Goal: Task Accomplishment & Management: Manage account settings

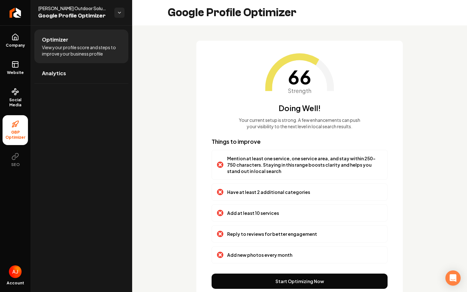
scroll to position [23, 0]
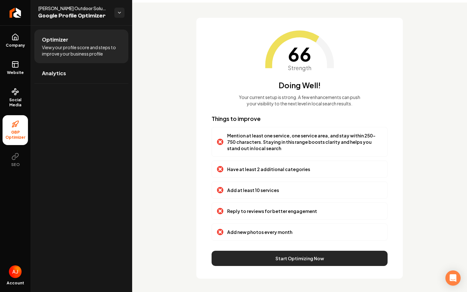
click at [273, 261] on button "Start Optimizing Now" at bounding box center [300, 258] width 176 height 15
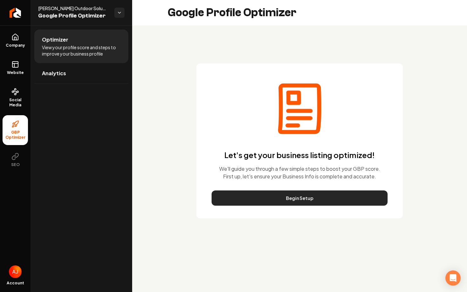
click at [258, 200] on button "Begin Setup" at bounding box center [300, 198] width 176 height 15
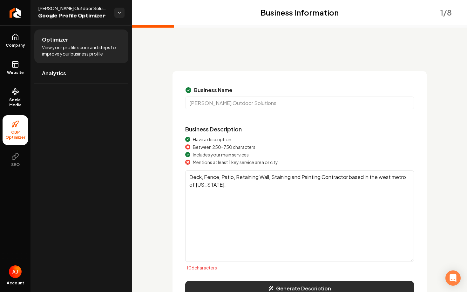
click at [276, 286] on button "Generate Description" at bounding box center [299, 288] width 229 height 15
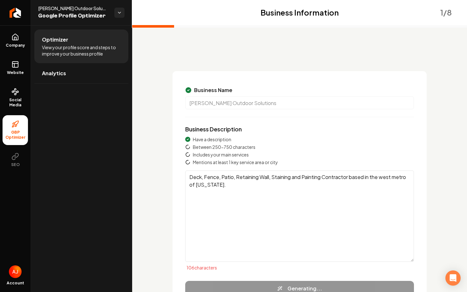
type textarea "Walker Outdoor Solutions specializes in transforming outdoor spaces with top-no…"
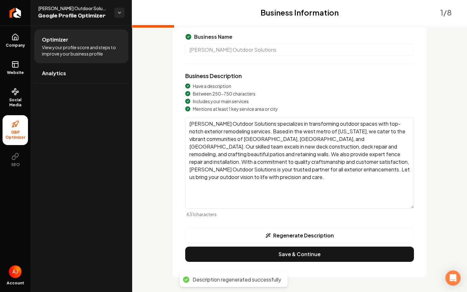
scroll to position [54, 0]
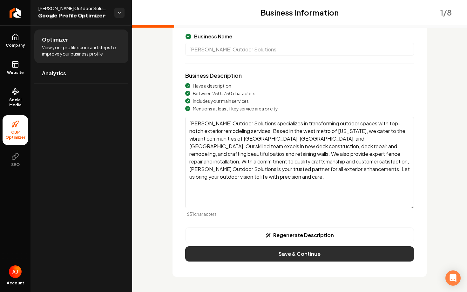
click at [287, 255] on button "Save & Continue" at bounding box center [299, 254] width 229 height 15
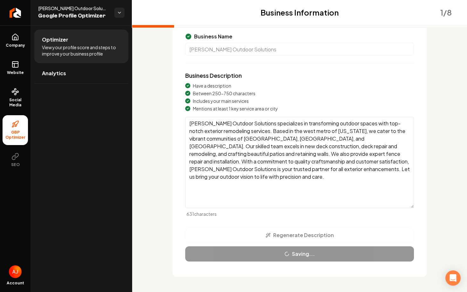
scroll to position [1, 0]
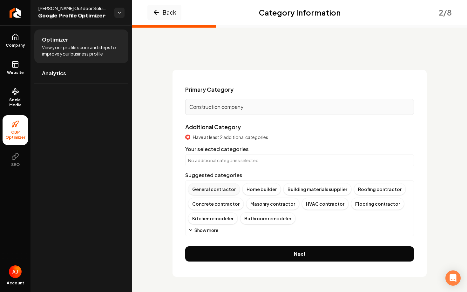
click at [216, 190] on div "General contractor" at bounding box center [214, 189] width 52 height 12
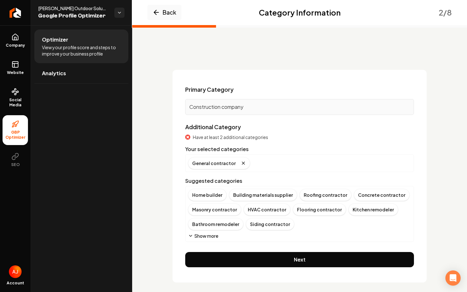
scroll to position [7, 0]
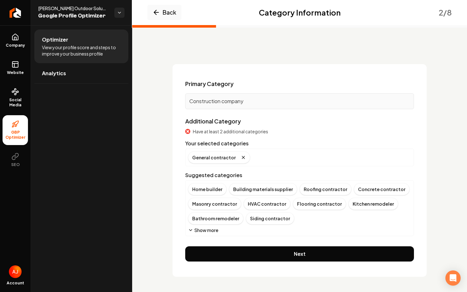
click at [204, 231] on button "Show more" at bounding box center [203, 230] width 30 height 6
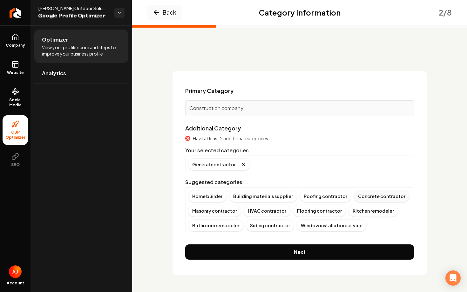
click at [366, 198] on div "Concrete contractor" at bounding box center [382, 196] width 56 height 12
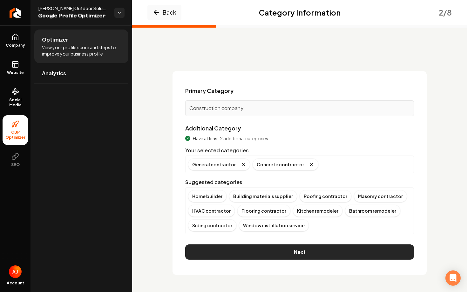
click at [324, 250] on button "Next" at bounding box center [299, 252] width 229 height 15
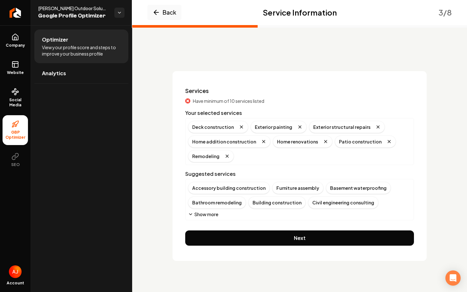
click at [196, 216] on button "Show more" at bounding box center [203, 214] width 30 height 6
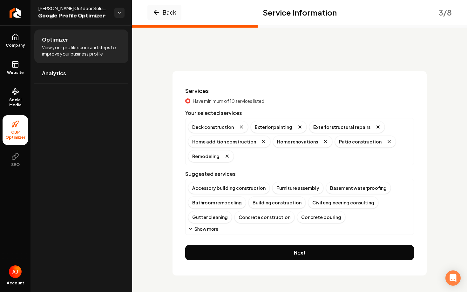
click at [202, 229] on button "Show more" at bounding box center [203, 229] width 30 height 6
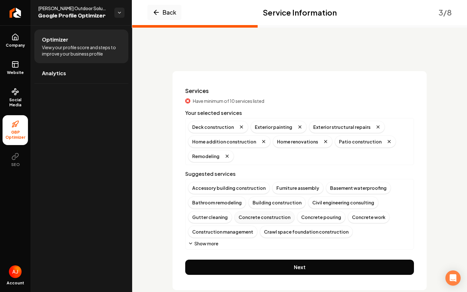
click at [260, 218] on div "Concrete construction" at bounding box center [265, 217] width 60 height 12
click at [211, 242] on button "Show more" at bounding box center [203, 244] width 30 height 6
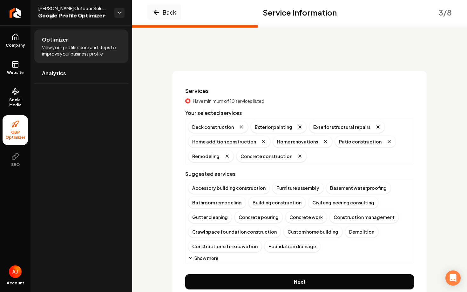
click at [213, 258] on button "Show more" at bounding box center [203, 258] width 30 height 6
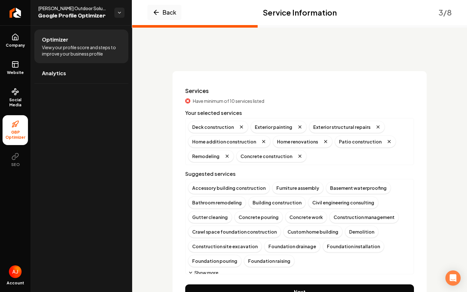
scroll to position [4, 0]
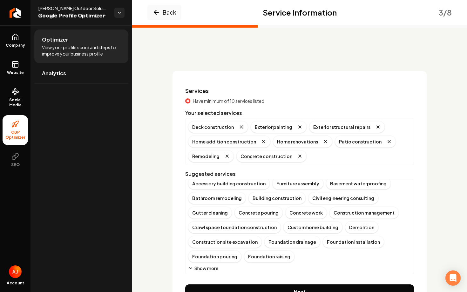
click at [207, 268] on button "Show more" at bounding box center [203, 268] width 30 height 6
click at [298, 157] on icon "Remove badge" at bounding box center [300, 156] width 5 height 5
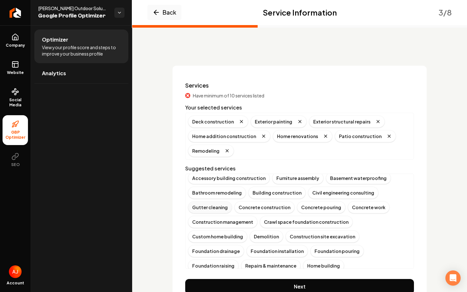
scroll to position [8, 0]
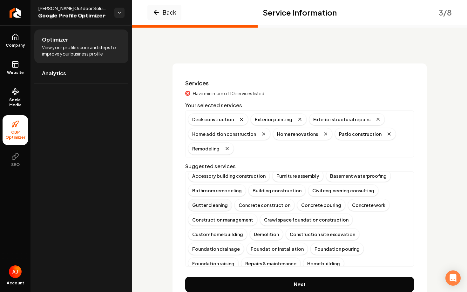
click at [214, 209] on div "Gutter cleaning" at bounding box center [210, 205] width 44 height 12
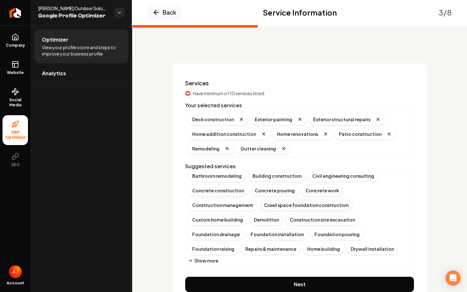
scroll to position [21, 0]
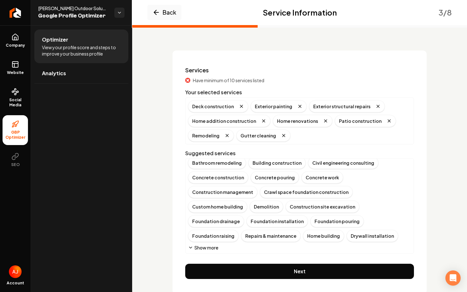
click at [202, 245] on button "Show more" at bounding box center [203, 248] width 30 height 6
click at [209, 259] on button "Show more" at bounding box center [203, 262] width 30 height 6
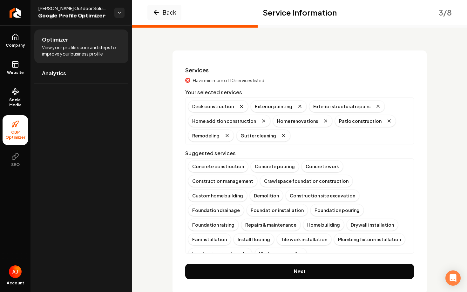
scroll to position [34, 0]
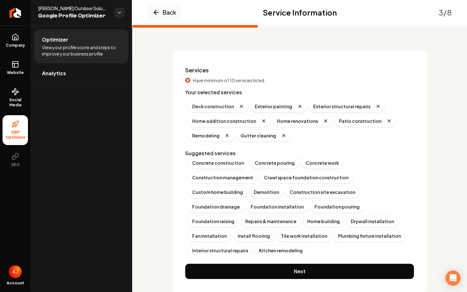
click at [209, 259] on button "Show more" at bounding box center [203, 262] width 30 height 6
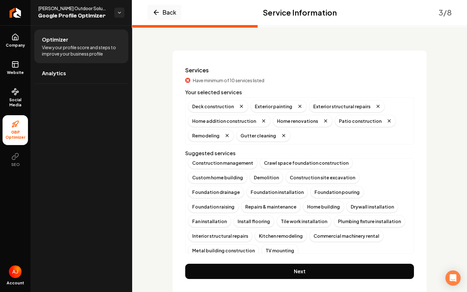
click at [209, 259] on button "Show more" at bounding box center [203, 262] width 30 height 6
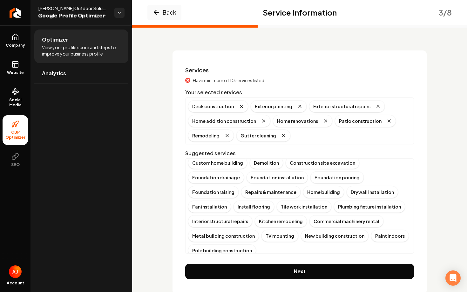
click at [209, 259] on button "Show more" at bounding box center [203, 262] width 30 height 6
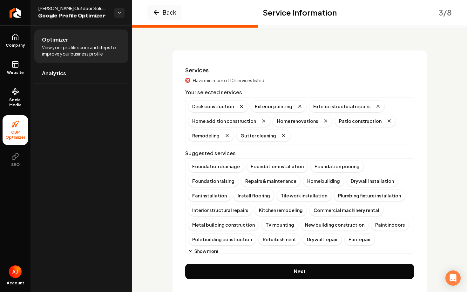
scroll to position [78, 0]
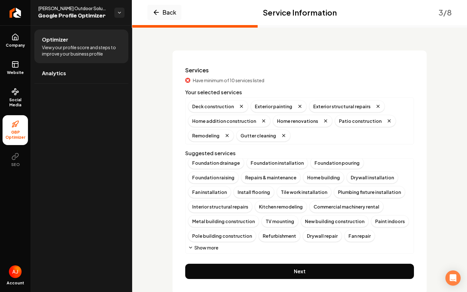
click at [209, 248] on button "Show more" at bounding box center [203, 248] width 30 height 6
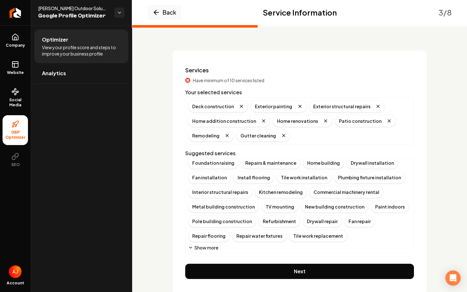
click at [209, 248] on button "Show more" at bounding box center [203, 248] width 30 height 6
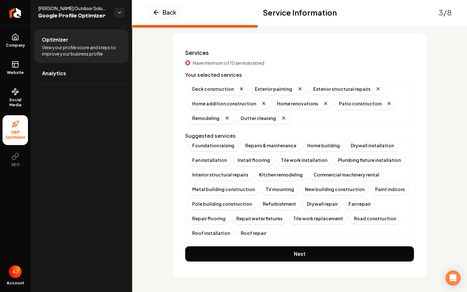
click at [214, 242] on button "Show more" at bounding box center [203, 245] width 30 height 6
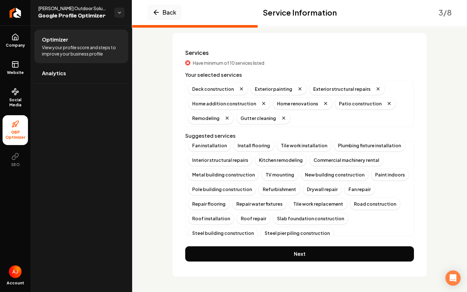
click at [213, 242] on button "Show more" at bounding box center [203, 245] width 30 height 6
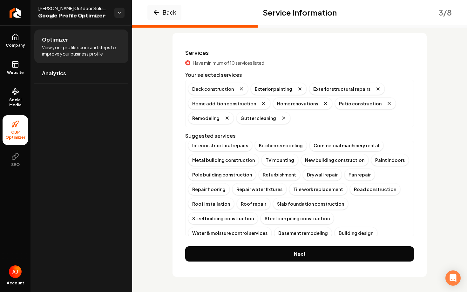
click at [213, 242] on button "Show more" at bounding box center [203, 245] width 30 height 6
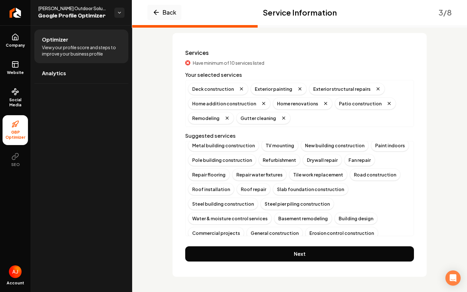
click at [218, 242] on button "Show more" at bounding box center [203, 245] width 30 height 6
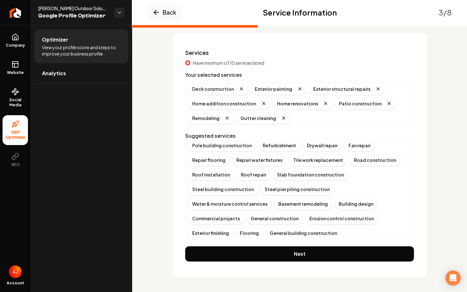
click at [218, 242] on button "Show more" at bounding box center [203, 245] width 30 height 6
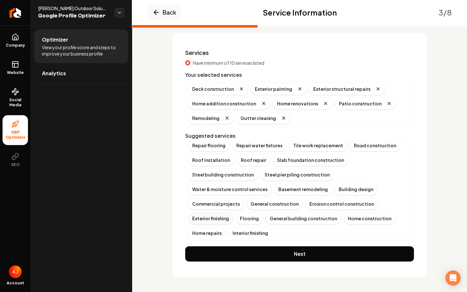
click at [216, 213] on div "Exterior finishing" at bounding box center [210, 219] width 45 height 12
click at [214, 227] on div "Masonry installation" at bounding box center [215, 233] width 54 height 12
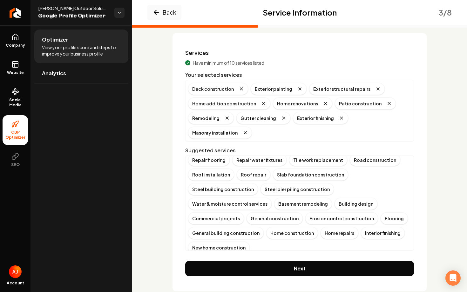
click at [211, 257] on button "Show more" at bounding box center [203, 260] width 30 height 6
click at [285, 242] on div "Porch construction" at bounding box center [307, 248] width 51 height 12
click at [213, 257] on button "Show more" at bounding box center [203, 260] width 30 height 6
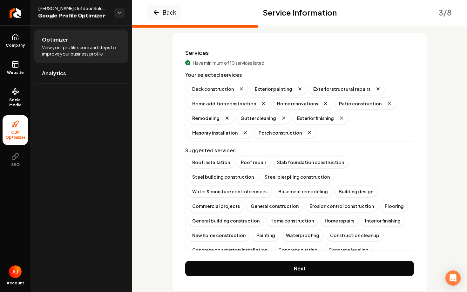
scroll to position [180, 0]
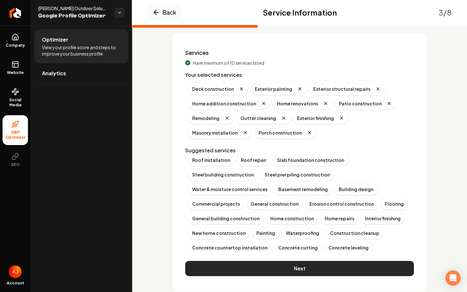
click at [233, 264] on button "Next" at bounding box center [299, 268] width 229 height 15
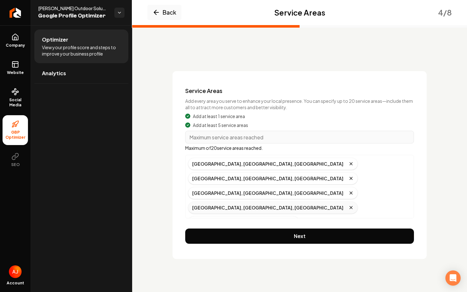
scroll to position [42, 0]
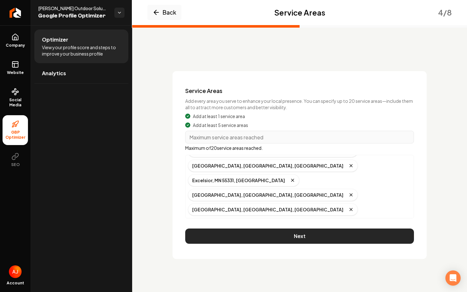
click at [265, 235] on button "Next" at bounding box center [299, 236] width 229 height 15
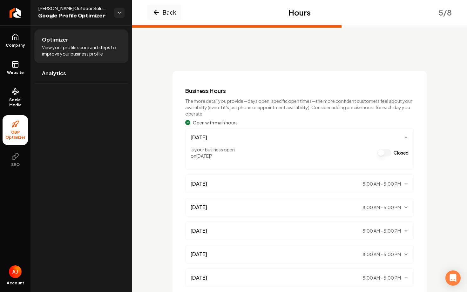
scroll to position [74, 0]
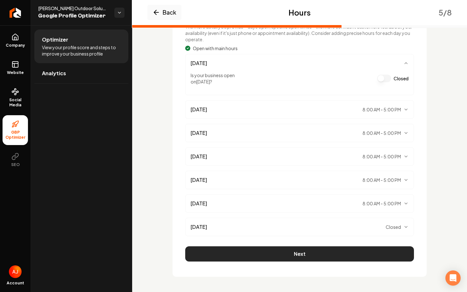
click at [273, 261] on button "Next" at bounding box center [299, 254] width 229 height 15
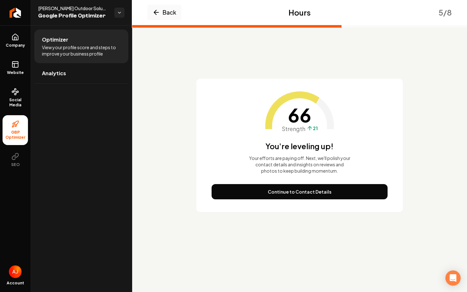
scroll to position [0, 0]
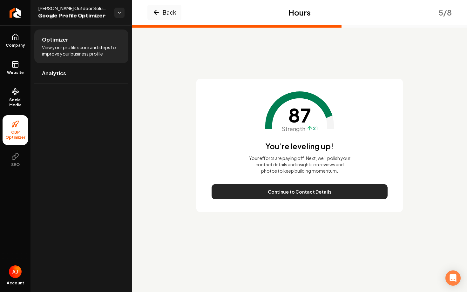
click at [305, 199] on button "Continue to Contact Details" at bounding box center [300, 191] width 176 height 15
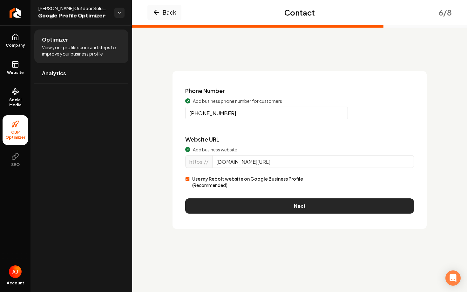
click at [311, 201] on button "Next" at bounding box center [299, 206] width 229 height 15
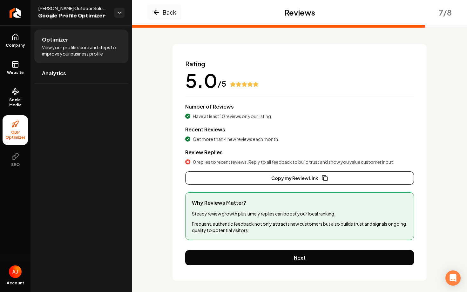
scroll to position [31, 0]
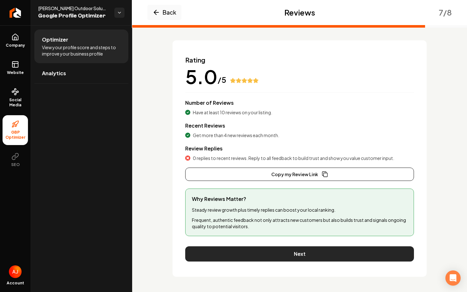
click at [292, 252] on button "Next" at bounding box center [299, 254] width 229 height 15
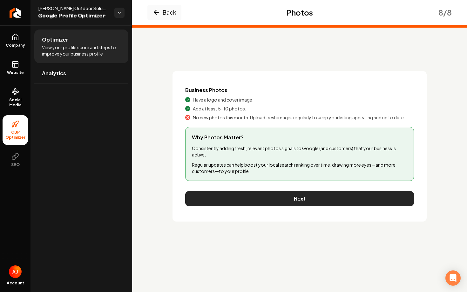
click at [302, 202] on button "Next" at bounding box center [299, 198] width 229 height 15
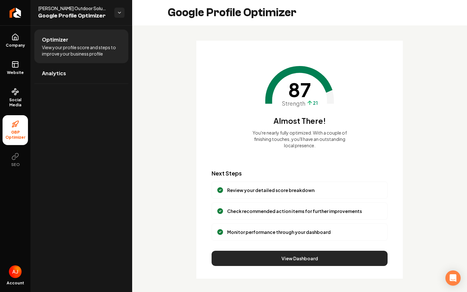
click at [262, 263] on button "View Dashboard" at bounding box center [300, 258] width 176 height 15
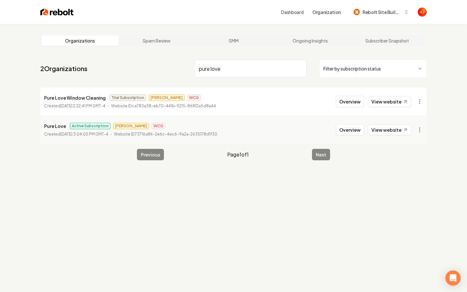
type input "pure love"
click at [351, 102] on button "Overview" at bounding box center [350, 101] width 28 height 11
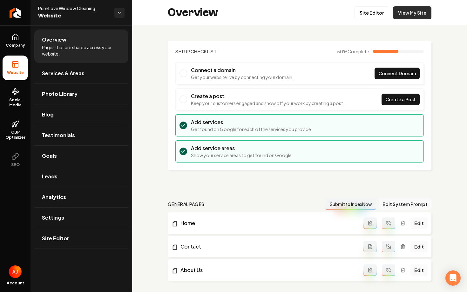
click at [407, 17] on link "View My Site" at bounding box center [412, 12] width 38 height 13
click at [16, 13] on icon "Return to dashboard" at bounding box center [15, 13] width 6 height 0
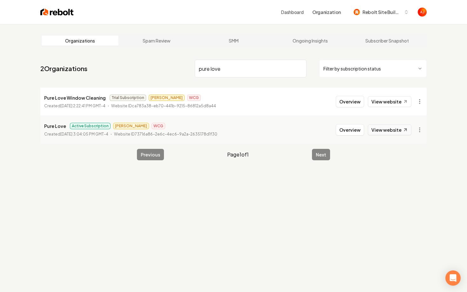
type input "pure love"
click at [391, 131] on link "View website" at bounding box center [390, 130] width 44 height 11
click at [351, 128] on button "Overview" at bounding box center [350, 129] width 28 height 11
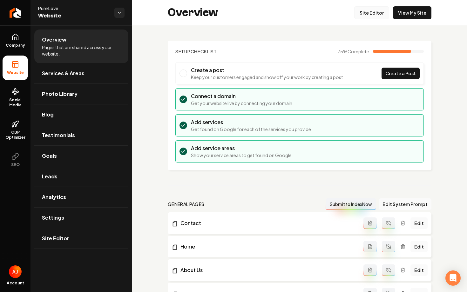
click at [363, 17] on link "Site Editor" at bounding box center [371, 12] width 35 height 13
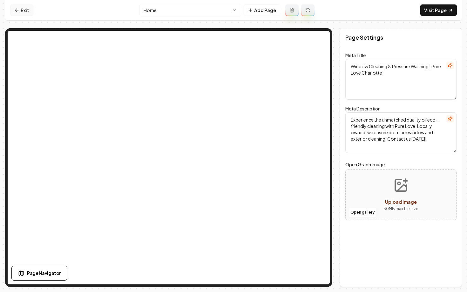
click at [22, 10] on link "Exit" at bounding box center [21, 9] width 23 height 11
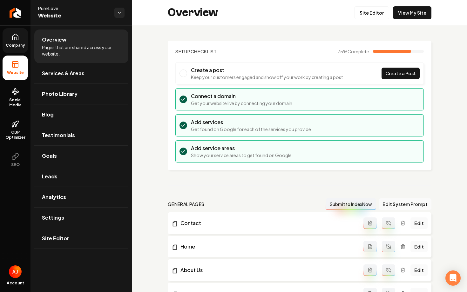
click at [17, 46] on span "Company" at bounding box center [15, 45] width 24 height 5
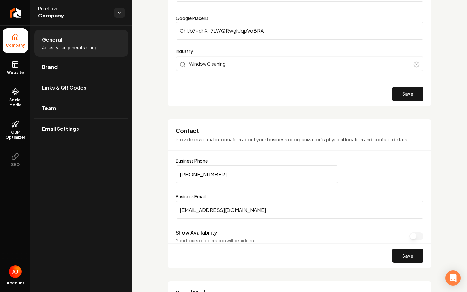
scroll to position [207, 0]
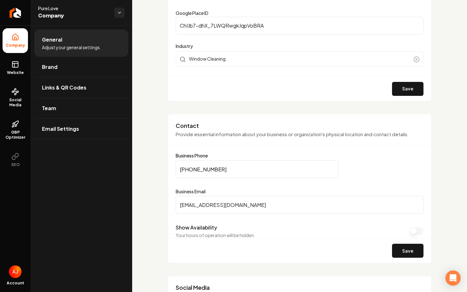
drag, startPoint x: 229, startPoint y: 172, endPoint x: 142, endPoint y: 172, distance: 86.8
paste input "704) 420-1725"
type input "[PHONE_NUMBER]"
click at [403, 258] on div "Save" at bounding box center [299, 251] width 263 height 24
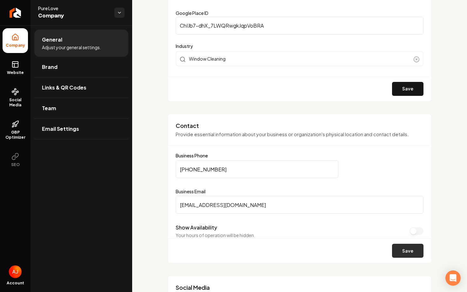
click at [403, 255] on button "Save" at bounding box center [407, 251] width 31 height 14
click at [17, 124] on icon at bounding box center [16, 123] width 4 height 4
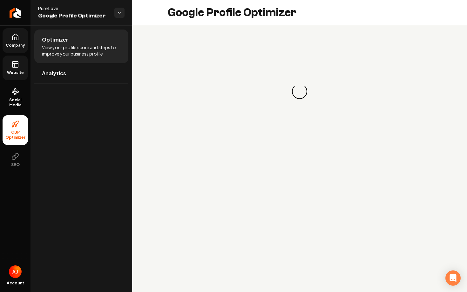
click at [15, 74] on span "Website" at bounding box center [15, 72] width 22 height 5
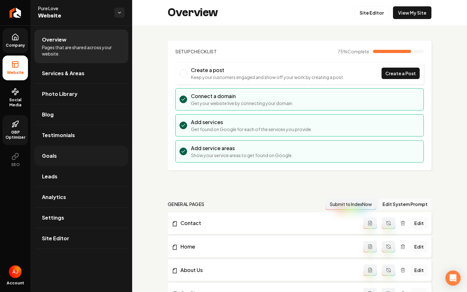
click at [58, 154] on link "Goals" at bounding box center [81, 156] width 94 height 20
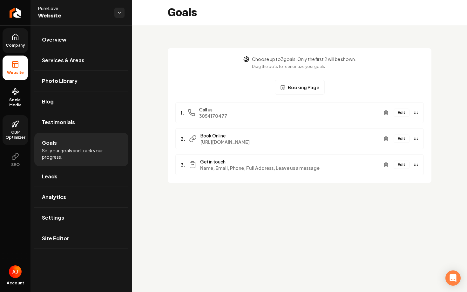
click at [399, 113] on button "Edit" at bounding box center [402, 113] width 16 height 8
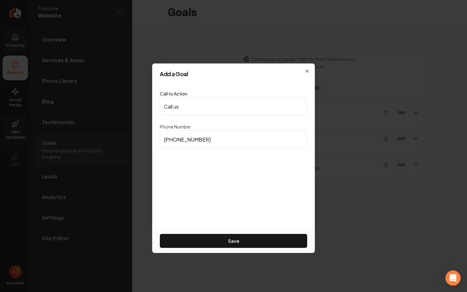
drag, startPoint x: 230, startPoint y: 138, endPoint x: 133, endPoint y: 138, distance: 96.3
click at [134, 138] on body "Company Website Social Media GBP Optimizer SEO Account Pure Love Website Overvi…" at bounding box center [233, 146] width 467 height 292
paste input "704) 420-1725"
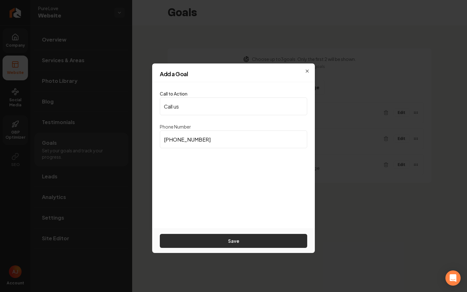
type input "[PHONE_NUMBER]"
click at [213, 242] on button "Save" at bounding box center [233, 241] width 147 height 14
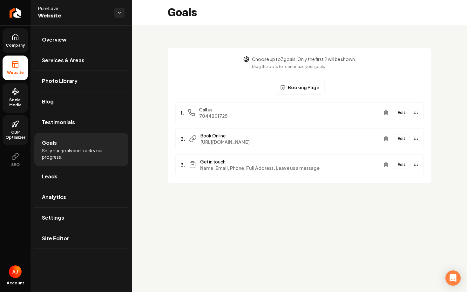
click at [16, 102] on span "Social Media" at bounding box center [15, 103] width 25 height 10
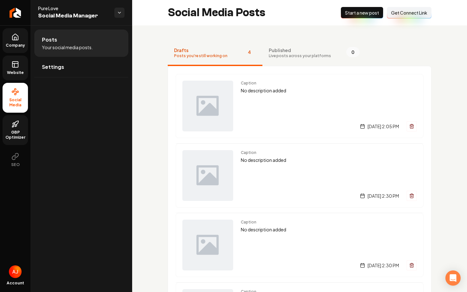
click at [20, 47] on span "Company" at bounding box center [15, 45] width 24 height 5
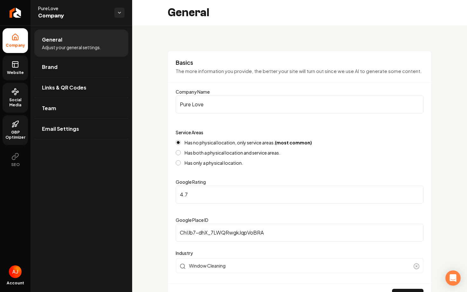
click at [11, 71] on span "Website" at bounding box center [15, 72] width 22 height 5
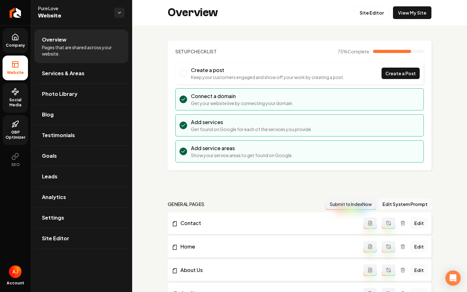
click at [408, 5] on div "Overview Site Editor View My Site" at bounding box center [299, 12] width 335 height 25
click at [408, 15] on link "View My Site" at bounding box center [412, 12] width 38 height 13
